Goal: Navigation & Orientation: Find specific page/section

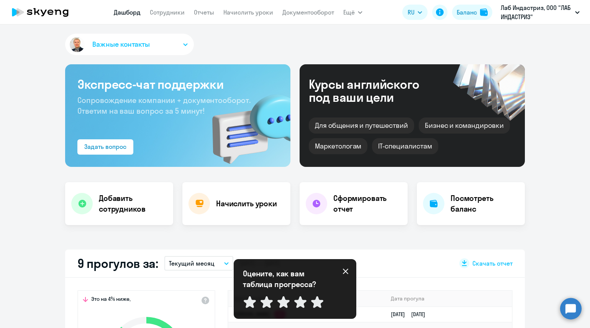
select select "30"
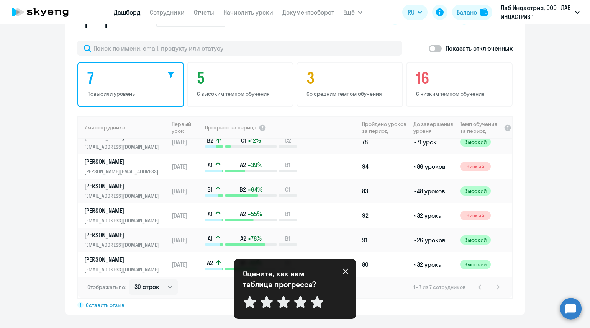
click at [133, 14] on link "Дашборд" at bounding box center [127, 12] width 27 height 8
click at [132, 10] on link "Дашборд" at bounding box center [127, 12] width 27 height 8
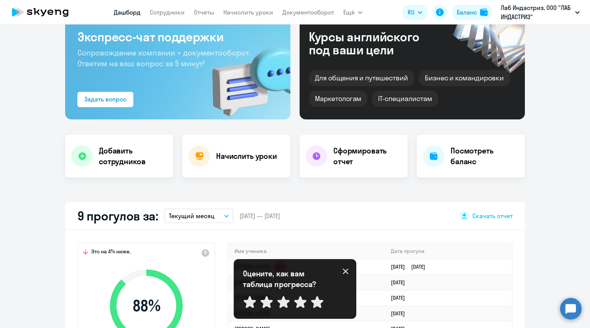
scroll to position [0, 0]
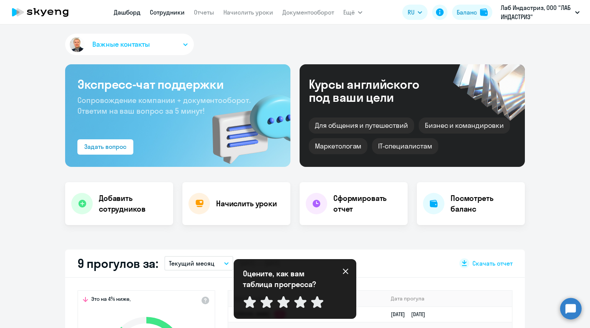
click at [165, 13] on link "Сотрудники" at bounding box center [167, 12] width 35 height 8
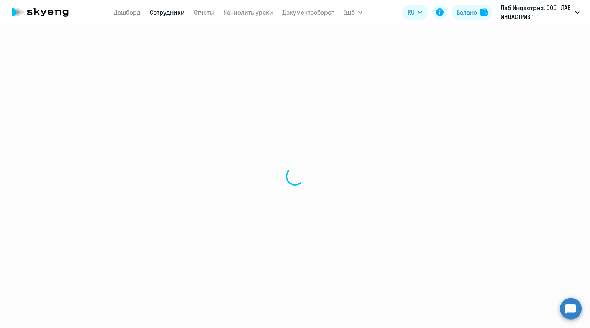
select select "30"
